Goal: Book appointment/travel/reservation

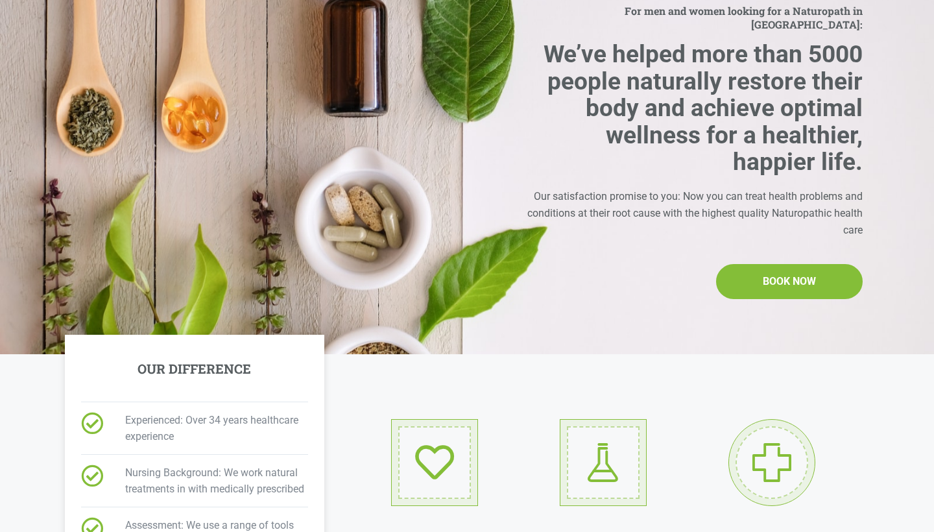
scroll to position [90, 0]
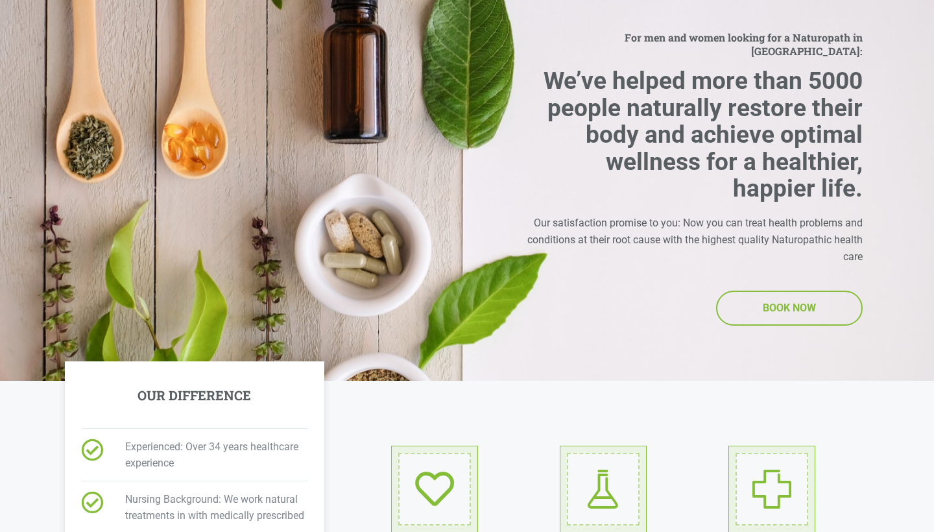
click at [745, 291] on link "BOOK NOW BOOK NOW" at bounding box center [789, 308] width 147 height 35
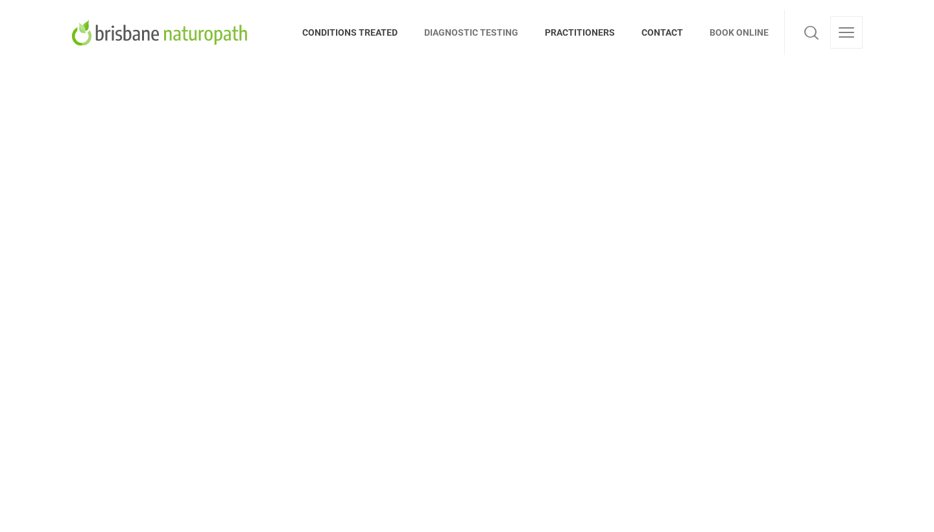
click at [482, 25] on span "DIAGNOSTIC TESTING" at bounding box center [471, 32] width 121 height 21
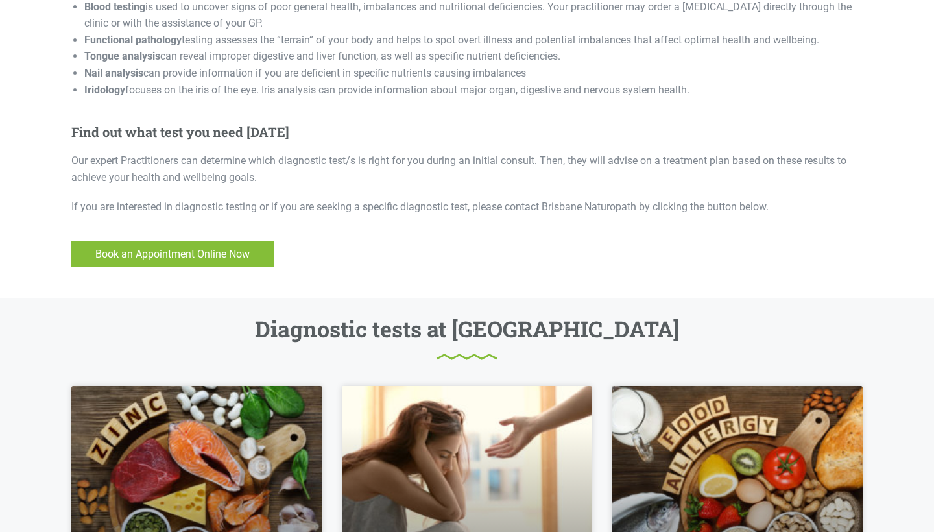
scroll to position [742, 0]
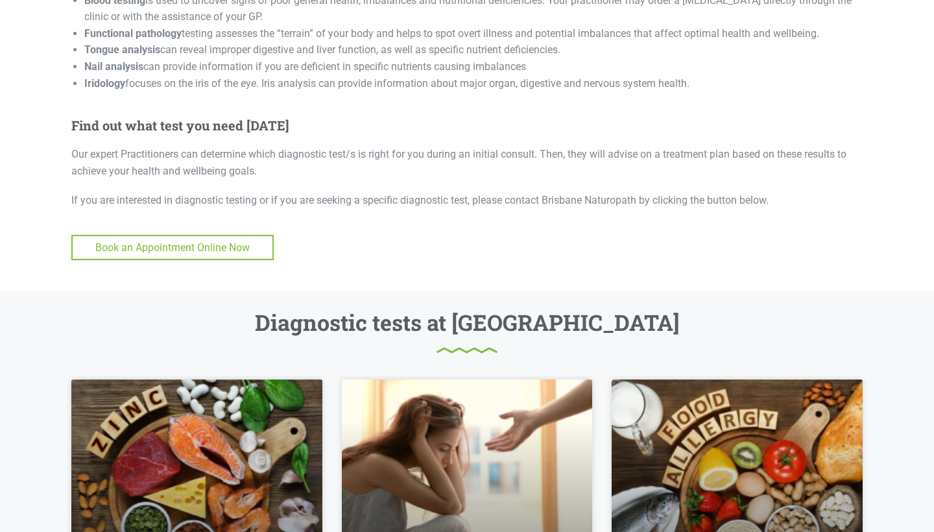
click at [232, 239] on span "Book an Appointment Online Now" at bounding box center [172, 247] width 154 height 17
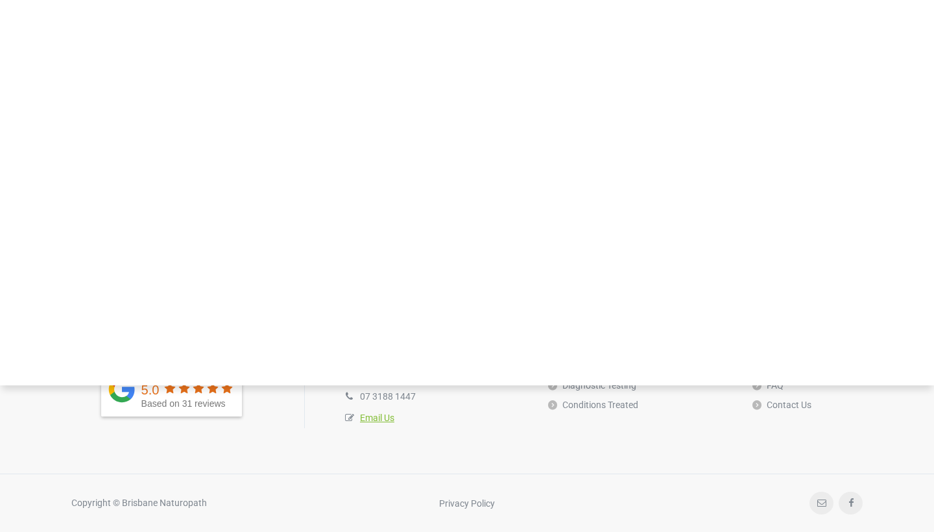
scroll to position [421, 0]
